Goal: Use online tool/utility: Utilize a website feature to perform a specific function

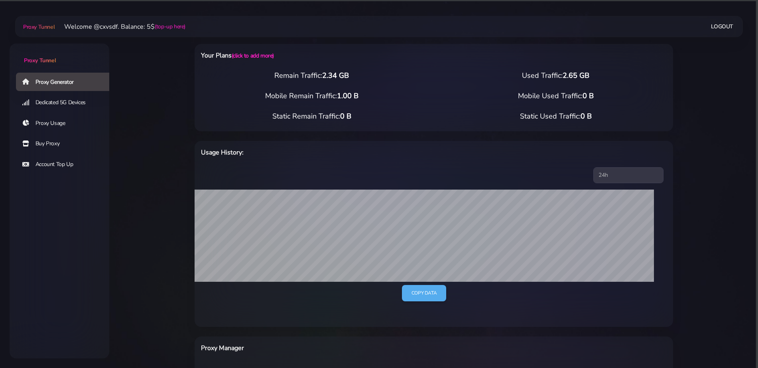
select select "US"
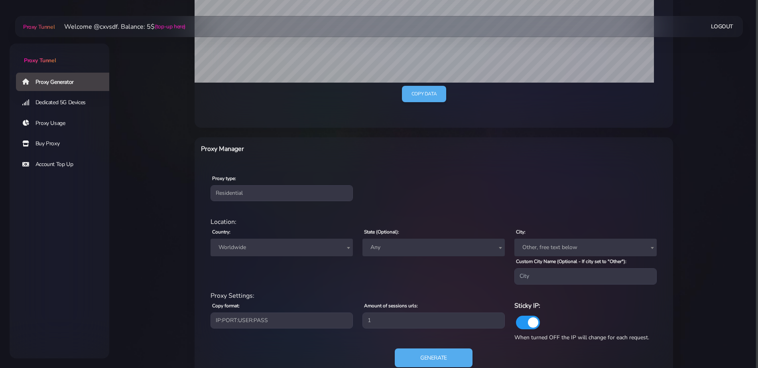
scroll to position [199, 0]
click at [269, 251] on span "Worldwide" at bounding box center [281, 246] width 133 height 11
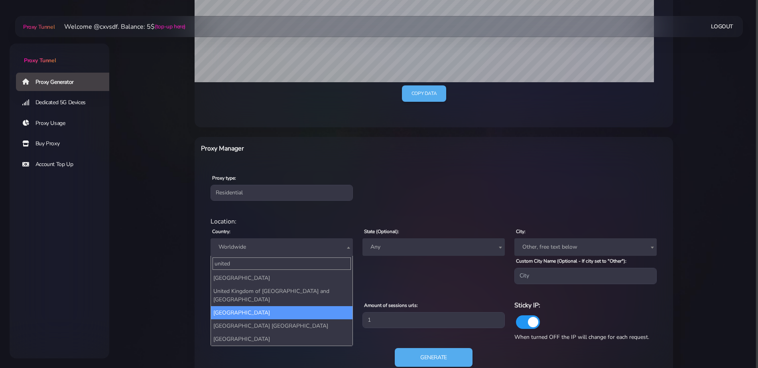
type input "united"
drag, startPoint x: 258, startPoint y: 301, endPoint x: 276, endPoint y: 306, distance: 19.0
select select "UK"
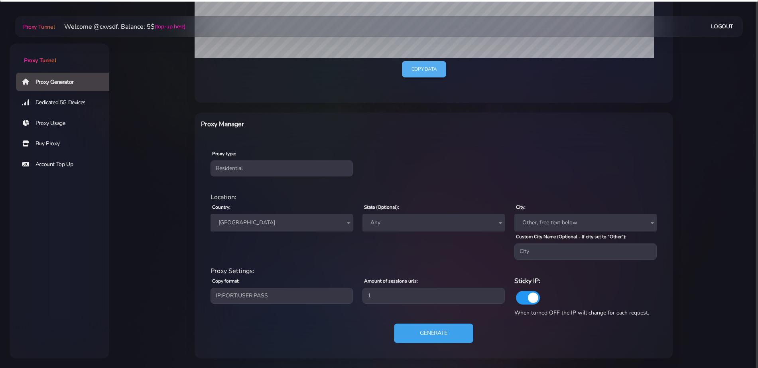
click at [427, 333] on button "Generate" at bounding box center [433, 333] width 79 height 20
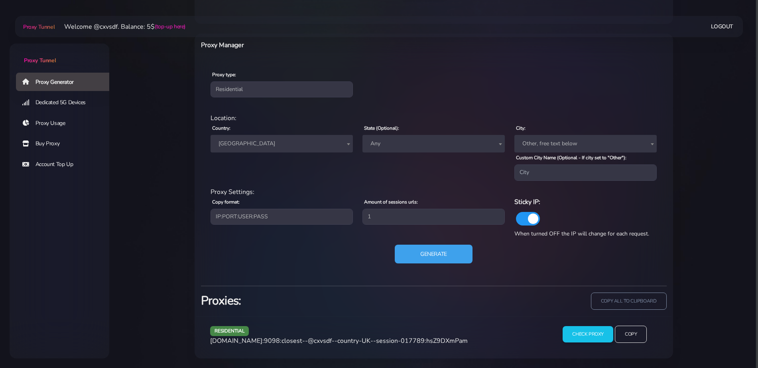
scroll to position [303, 0]
click at [387, 344] on span "agg.proxytunnel.io:9098:closest--@cxvsdf--country-UK--session-017789:hsZ9DXmPam" at bounding box center [339, 340] width 258 height 9
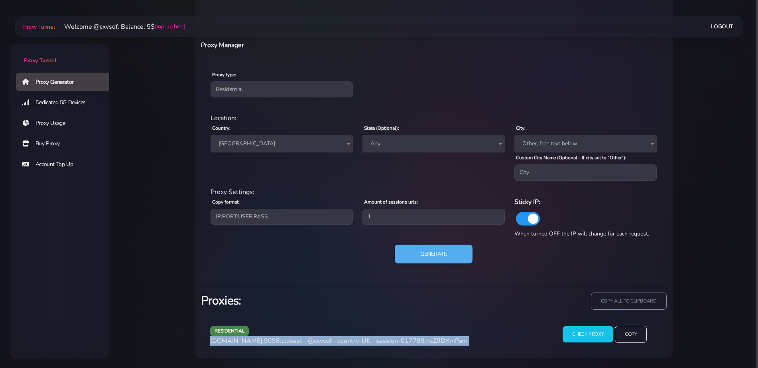
click at [387, 344] on span "agg.proxytunnel.io:9098:closest--@cxvsdf--country-UK--session-017789:hsZ9DXmPam" at bounding box center [339, 340] width 258 height 9
copy div "agg.proxytunnel.io:9098:closest--@cxvsdf--country-UK--session-017789:hsZ9DXmPam"
click at [258, 152] on span "[GEOGRAPHIC_DATA]" at bounding box center [282, 144] width 142 height 18
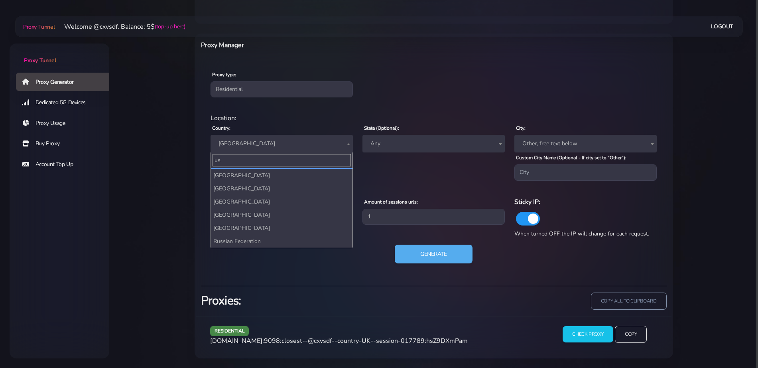
scroll to position [0, 0]
type input "u"
type input "stat"
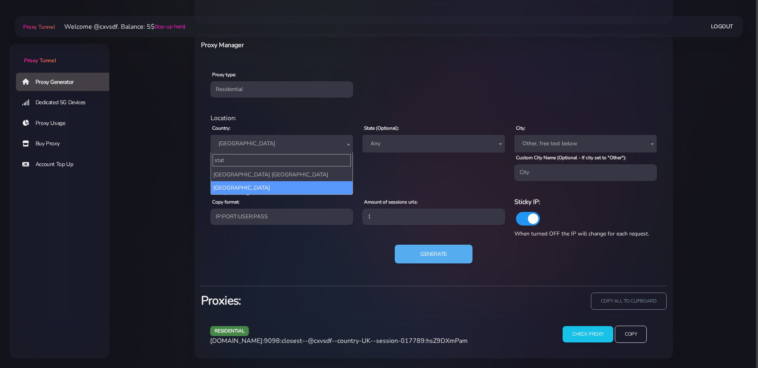
select select "US"
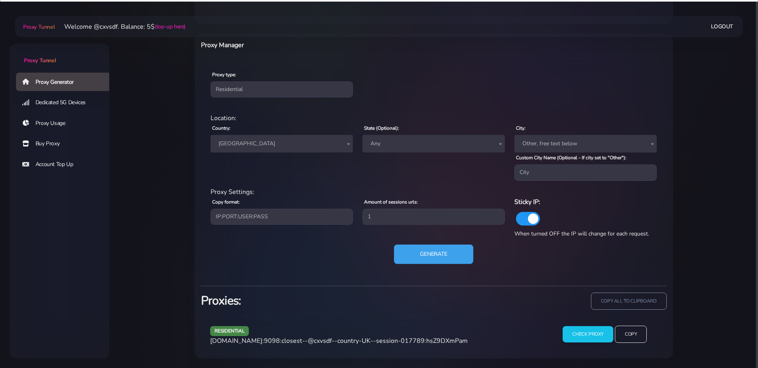
click at [434, 248] on button "Generate" at bounding box center [433, 254] width 79 height 20
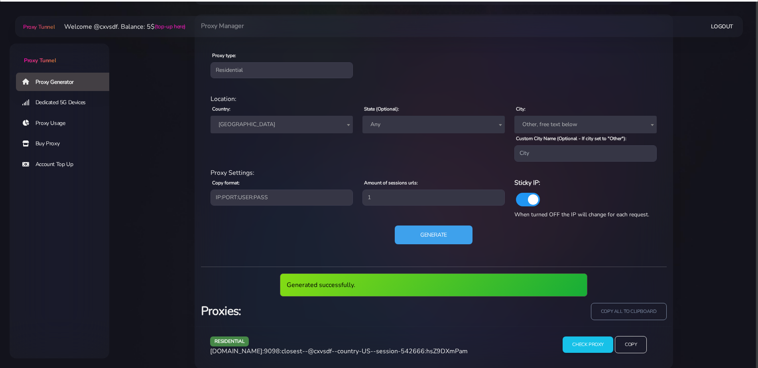
scroll to position [332, 0]
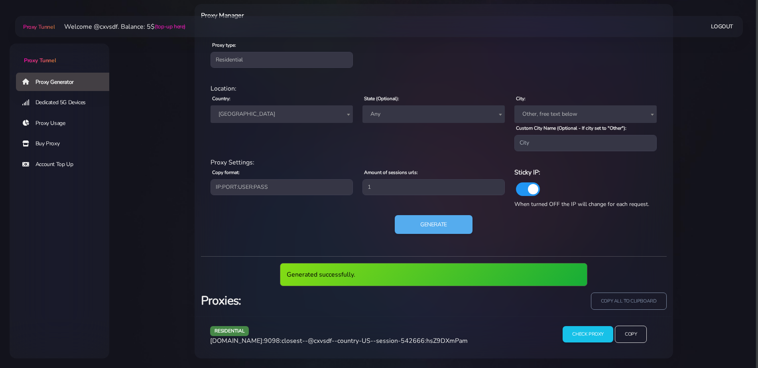
click at [335, 341] on span "agg.proxytunnel.io:9098:closest--@cxvsdf--country-US--session-542666:hsZ9DXmPam" at bounding box center [339, 340] width 258 height 9
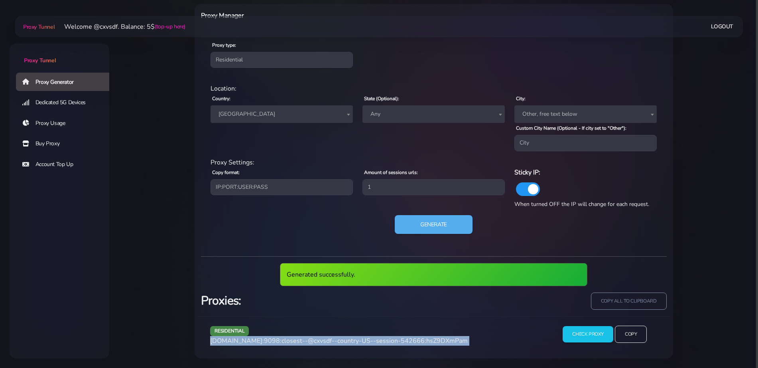
click at [335, 341] on span "agg.proxytunnel.io:9098:closest--@cxvsdf--country-US--session-542666:hsZ9DXmPam" at bounding box center [339, 340] width 258 height 9
copy div "agg.proxytunnel.io:9098:closest--@cxvsdf--country-US--session-542666:hsZ9DXmPam"
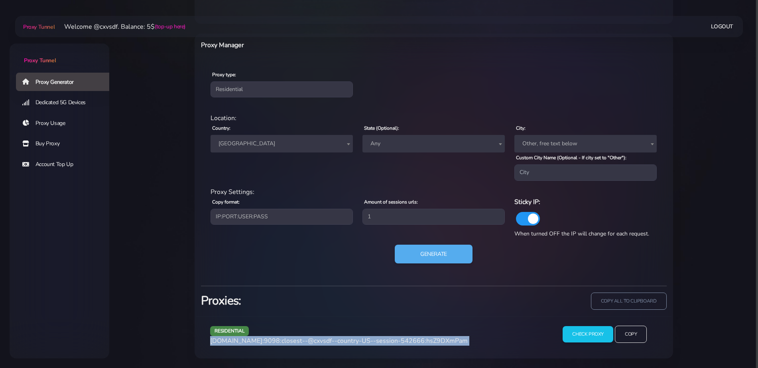
scroll to position [303, 0]
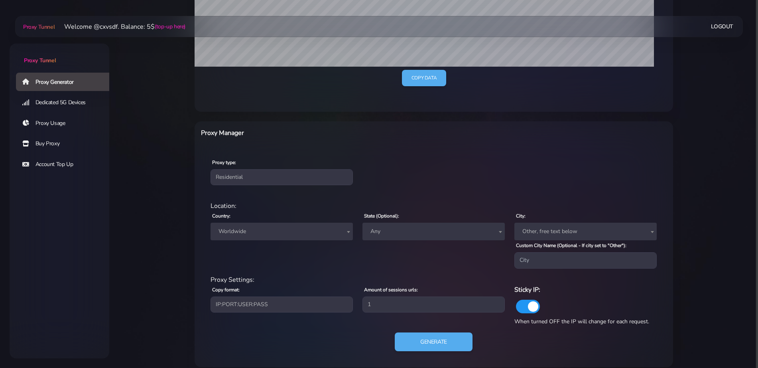
scroll to position [224, 0]
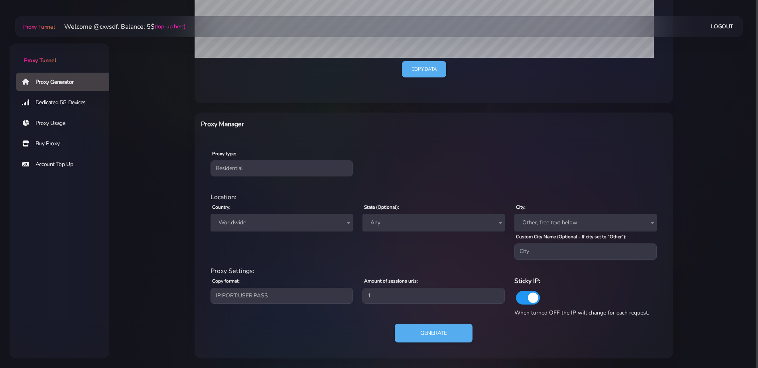
click at [283, 215] on span "Worldwide" at bounding box center [282, 223] width 142 height 18
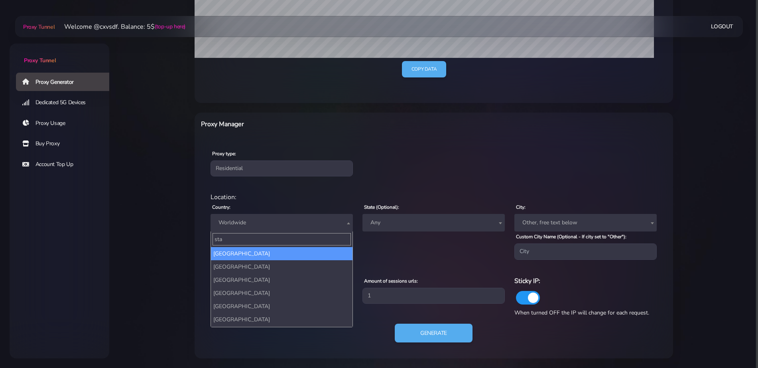
type input "stat"
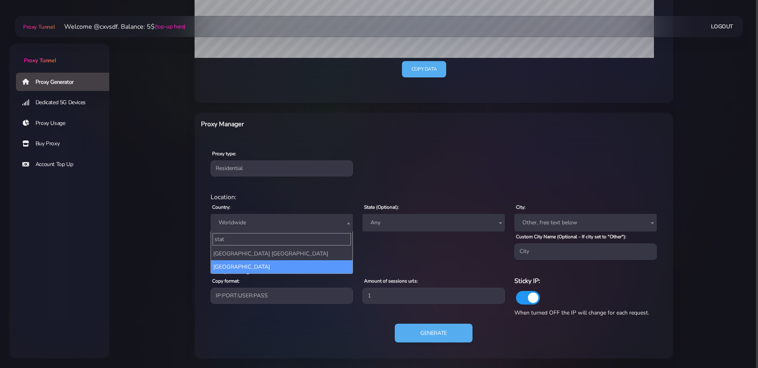
select select "US"
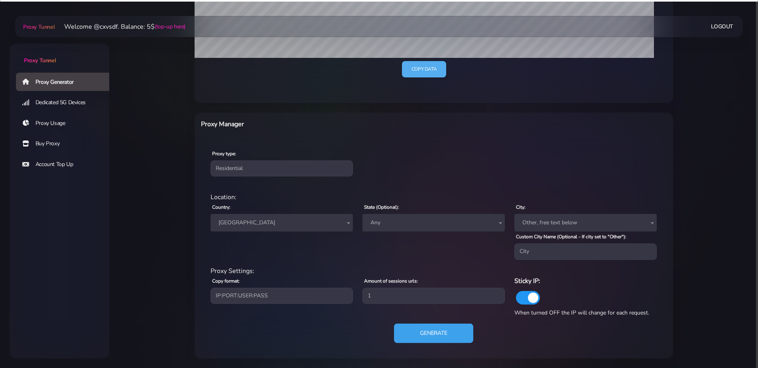
click at [432, 333] on button "Generate" at bounding box center [433, 333] width 79 height 20
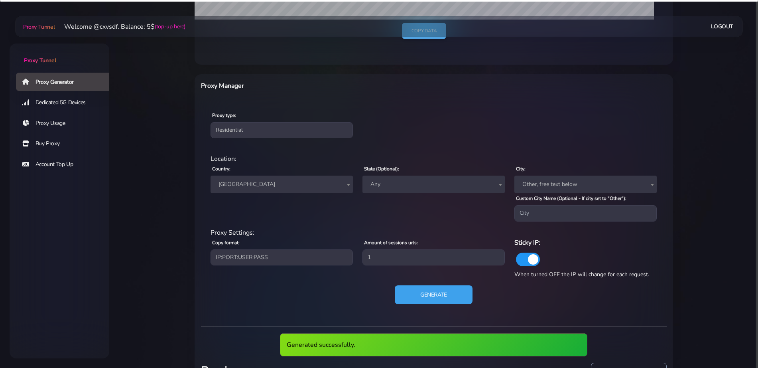
scroll to position [323, 0]
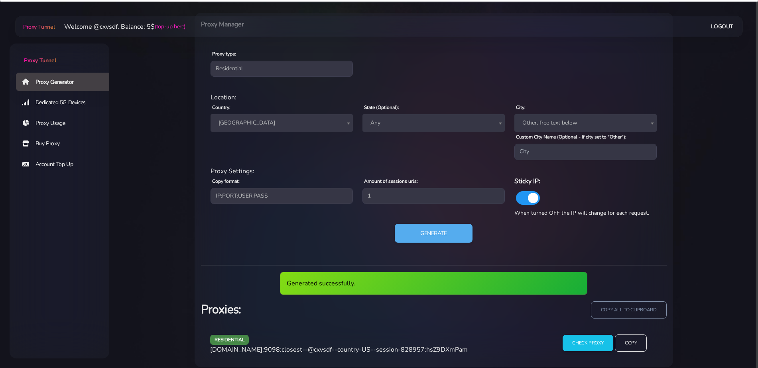
click at [339, 346] on span "agg.proxytunnel.io:9098:closest--@cxvsdf--country-US--session-828957:hsZ9DXmPam" at bounding box center [339, 349] width 258 height 9
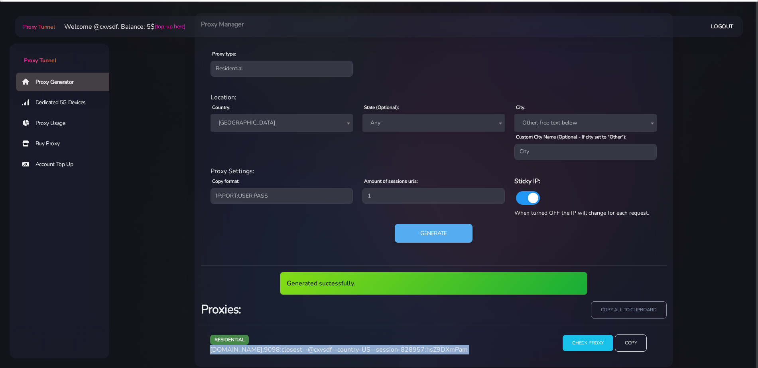
click at [339, 346] on span "agg.proxytunnel.io:9098:closest--@cxvsdf--country-US--session-828957:hsZ9DXmPam" at bounding box center [339, 349] width 258 height 9
copy div "agg.proxytunnel.io:9098:closest--@cxvsdf--country-US--session-828957:hsZ9DXmPam"
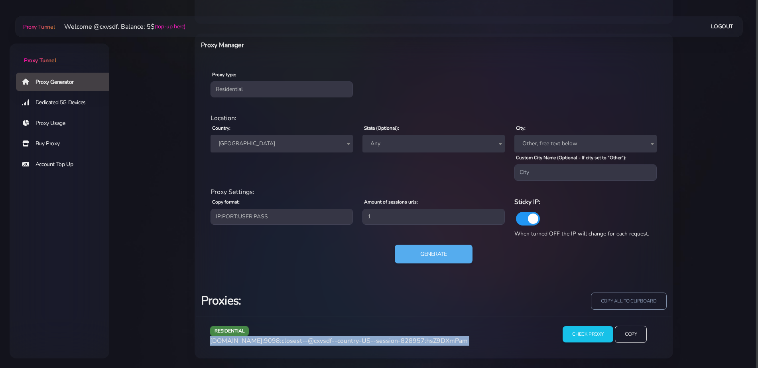
scroll to position [303, 0]
